Goal: Find contact information: Obtain details needed to contact an individual or organization

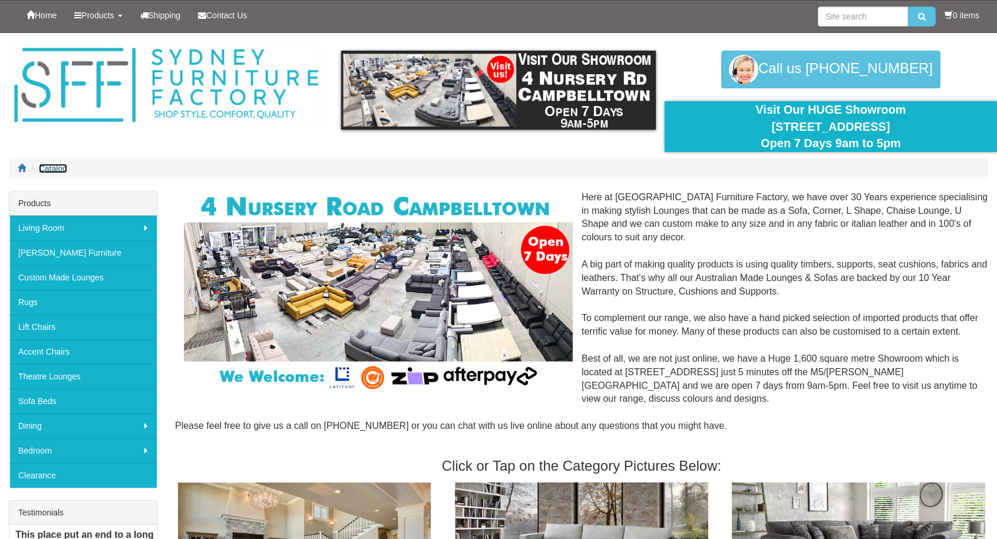
click at [54, 168] on span "Catalog" at bounding box center [53, 168] width 28 height 9
click at [237, 18] on span "Contact Us" at bounding box center [226, 15] width 41 height 9
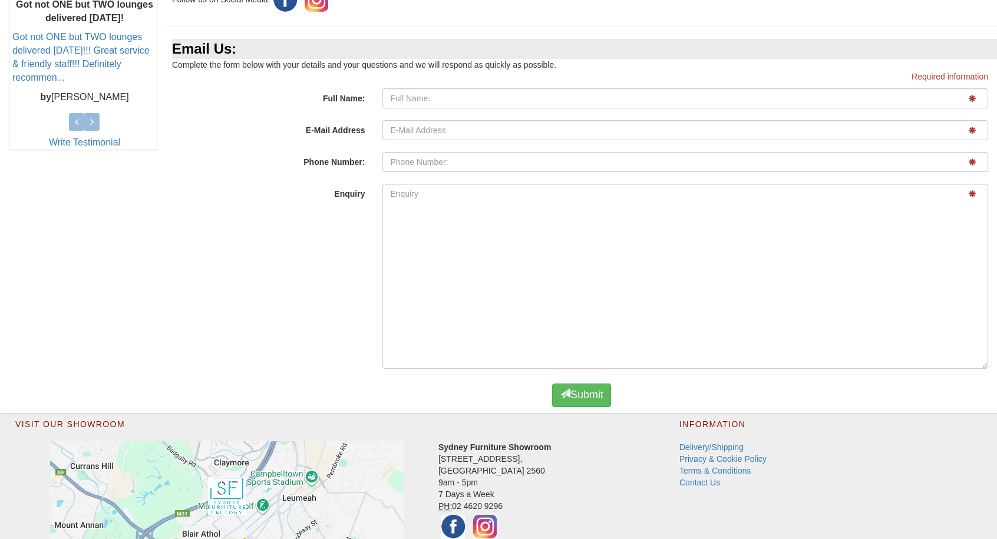
scroll to position [636, 0]
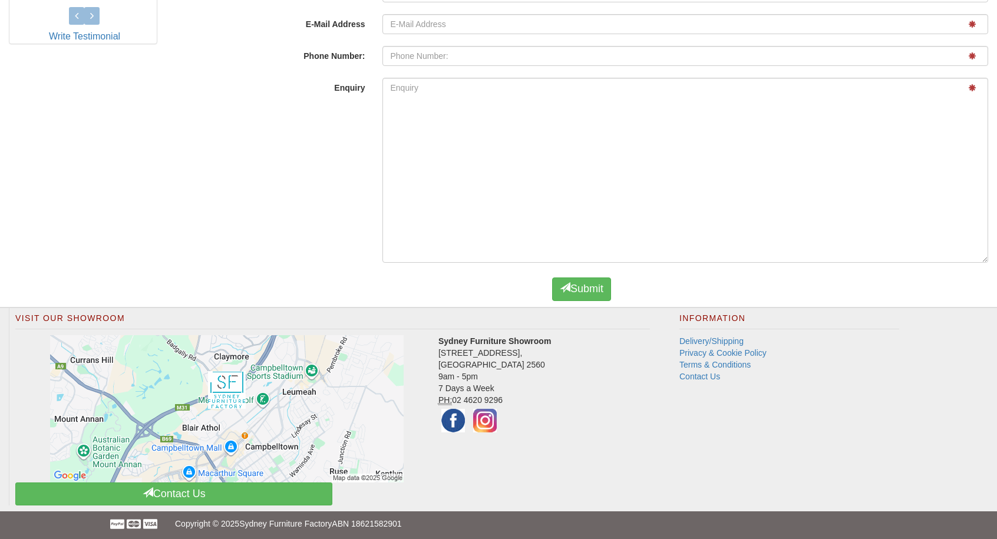
click at [256, 214] on div "Enquiry" at bounding box center [581, 173] width 831 height 191
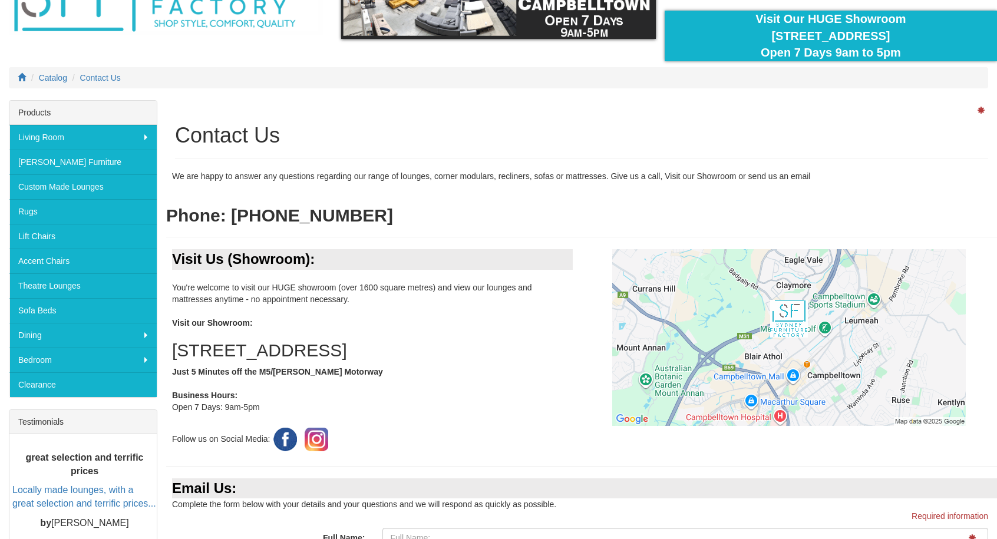
scroll to position [0, 0]
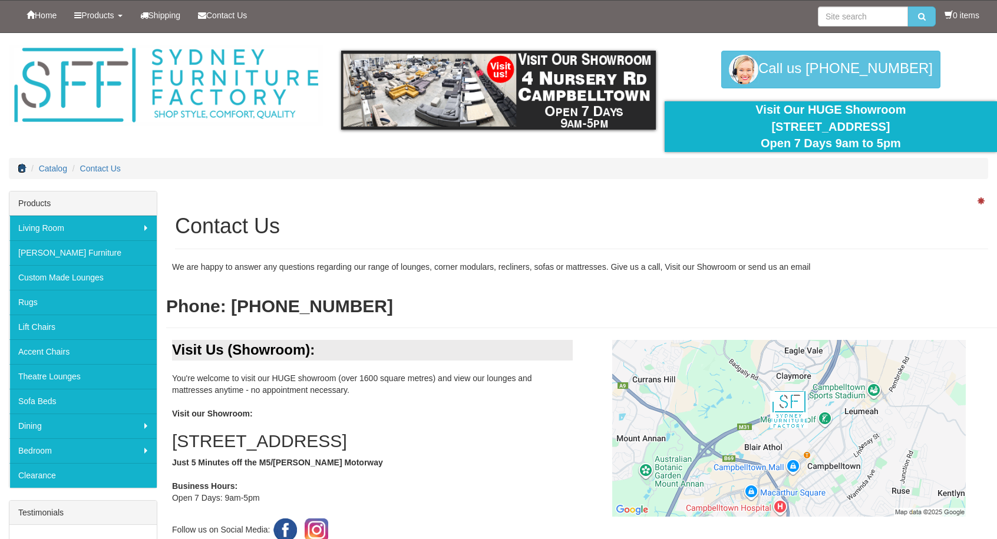
click at [21, 167] on icon at bounding box center [22, 168] width 8 height 8
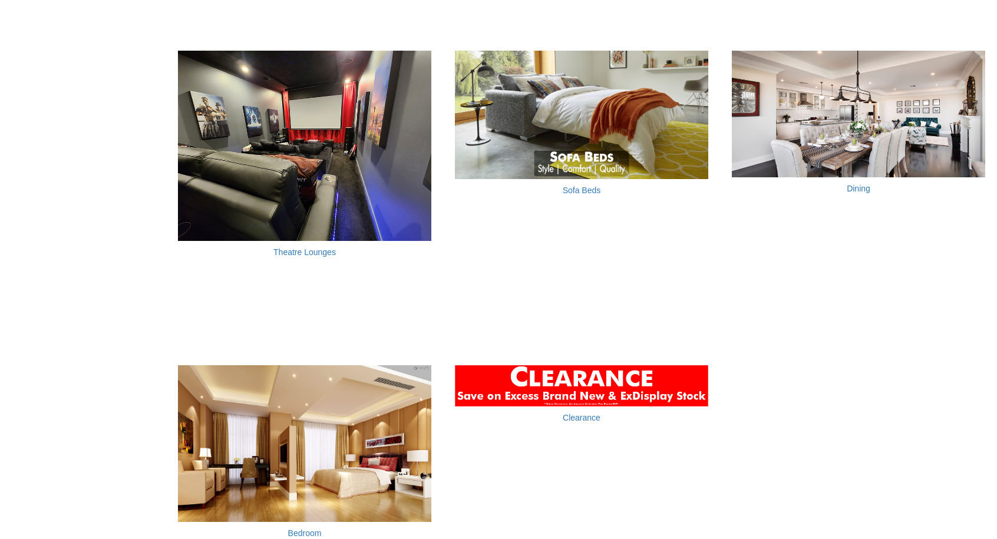
scroll to position [1237, 0]
